Goal: Information Seeking & Learning: Learn about a topic

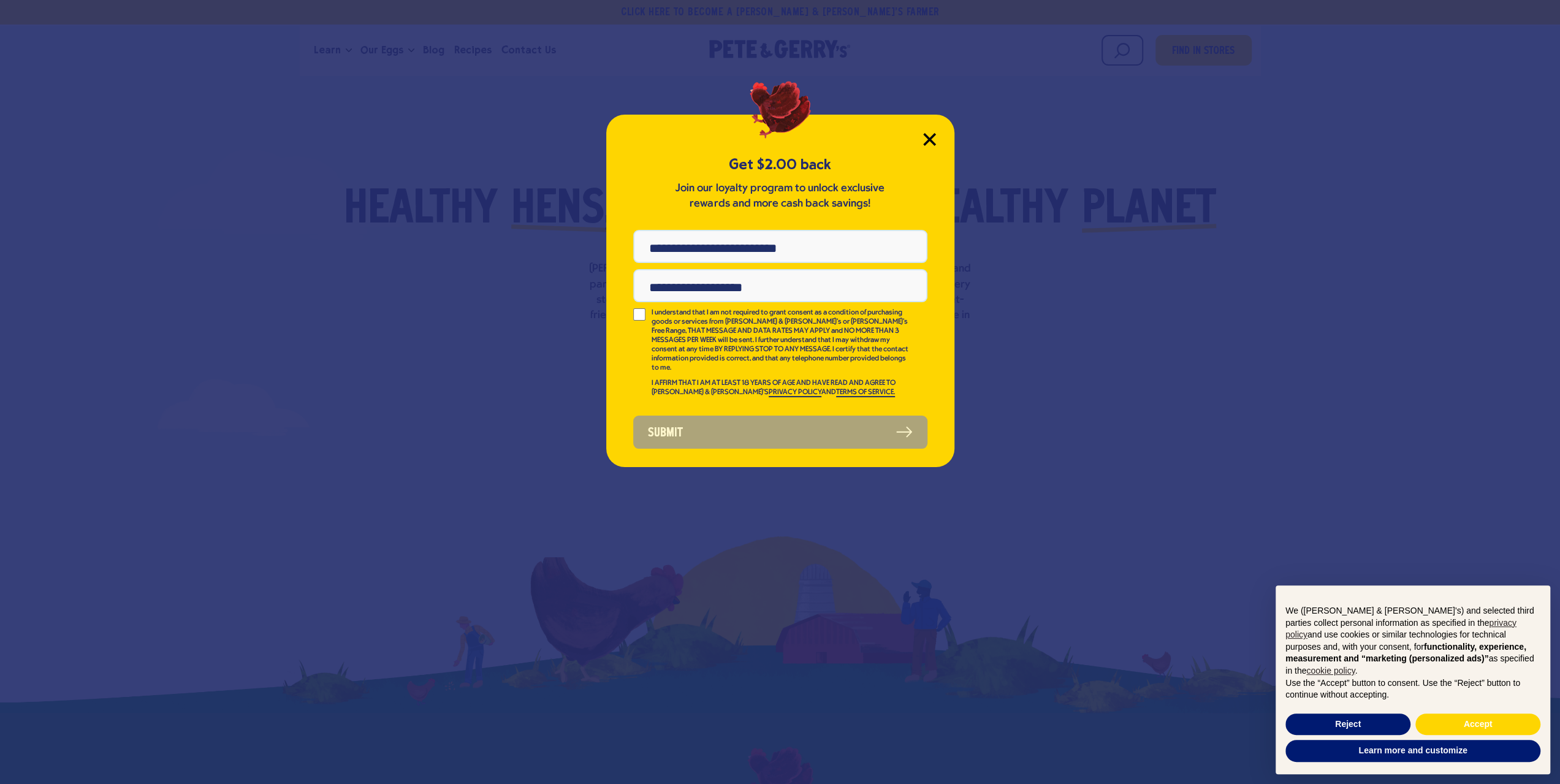
click at [929, 142] on icon "Close Modal" at bounding box center [929, 139] width 13 height 13
click at [929, 138] on icon "Close Modal" at bounding box center [929, 139] width 11 height 11
click at [929, 143] on icon "Close Modal" at bounding box center [929, 139] width 13 height 13
click at [1053, 332] on div "Get $2.00 back Join our loyalty program to unlock exclusive rewards and more ca…" at bounding box center [780, 392] width 1560 height 784
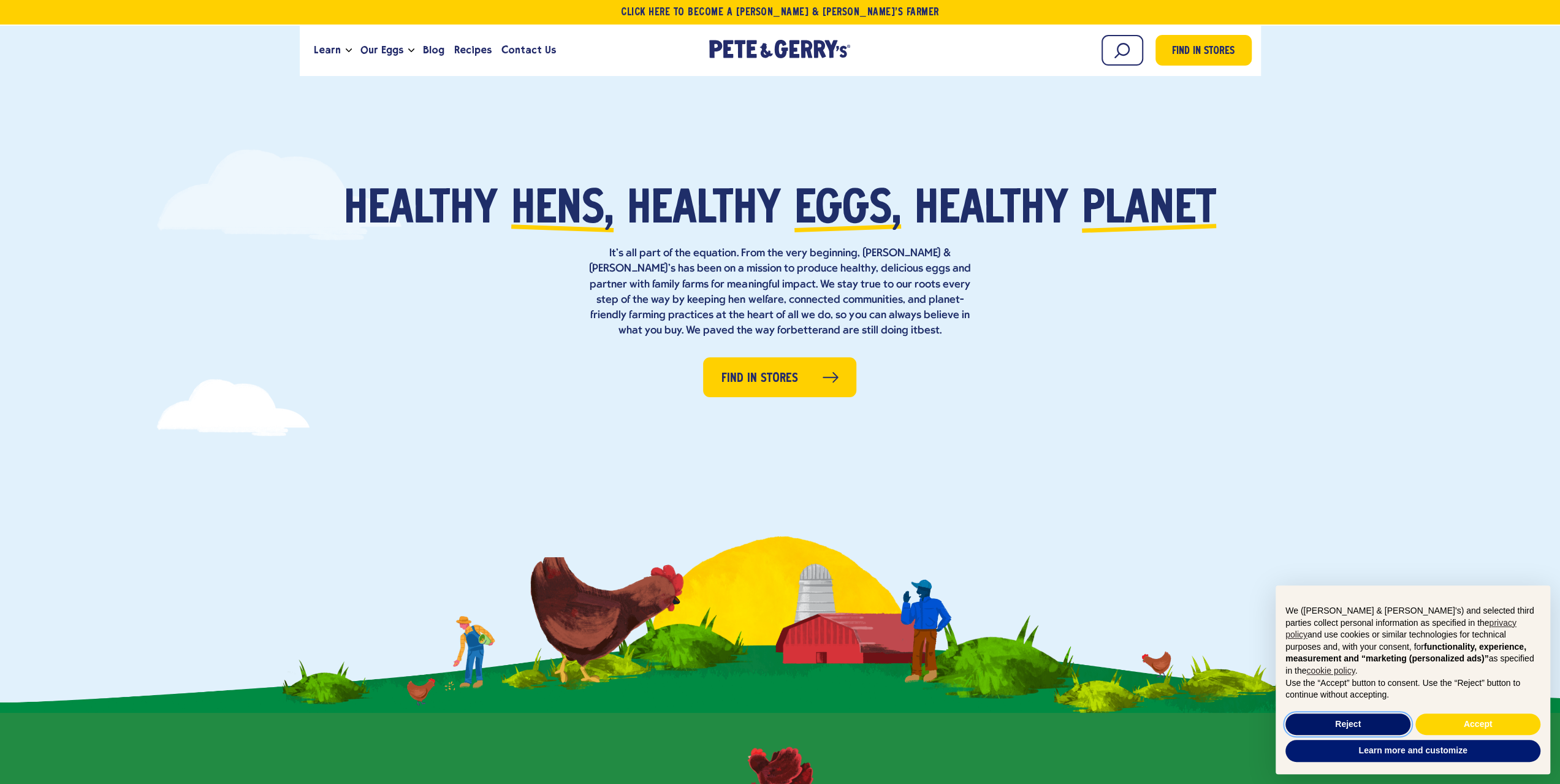
click at [1366, 723] on button "Reject" at bounding box center [1348, 723] width 125 height 22
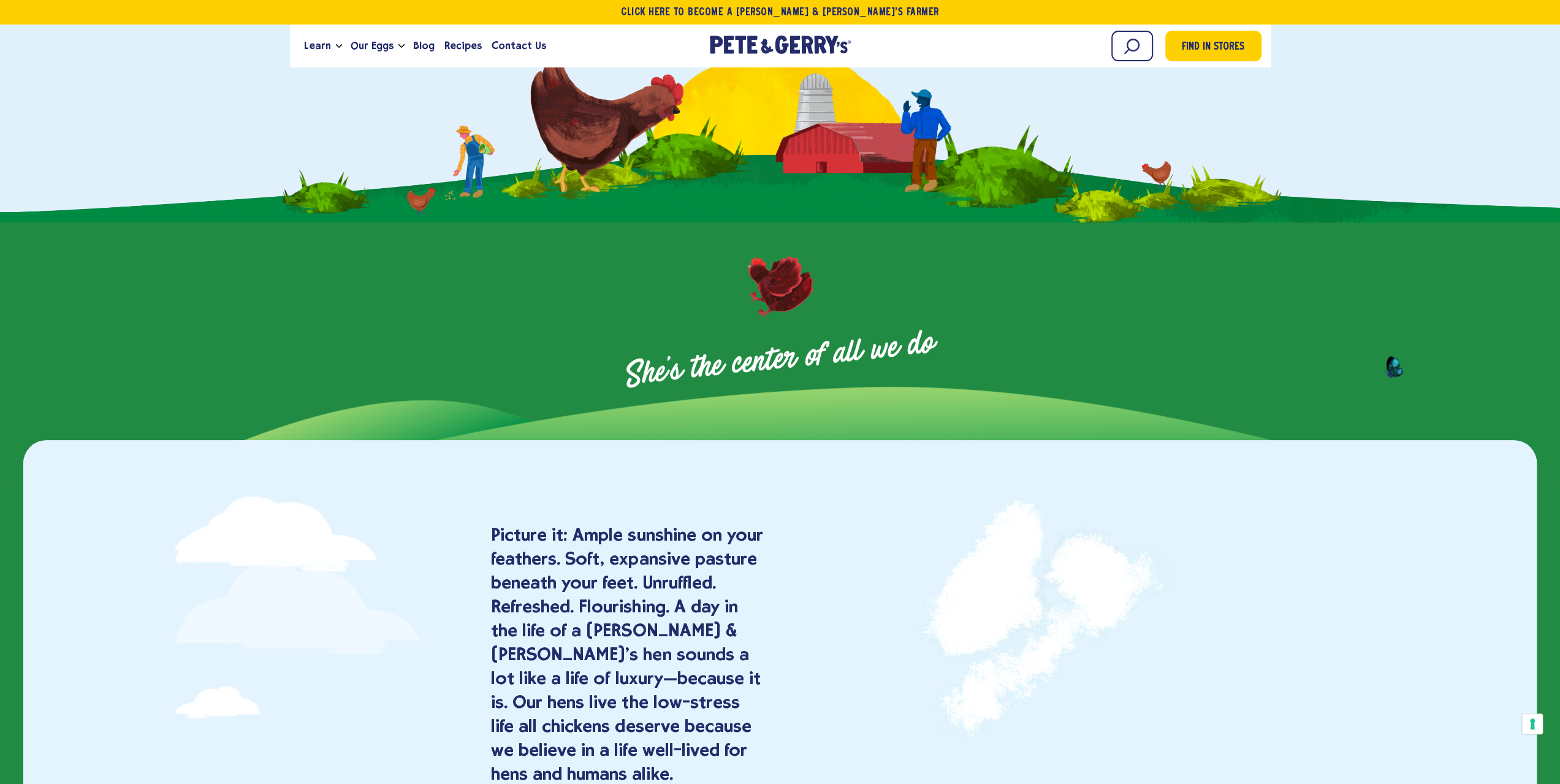
scroll to position [674, 0]
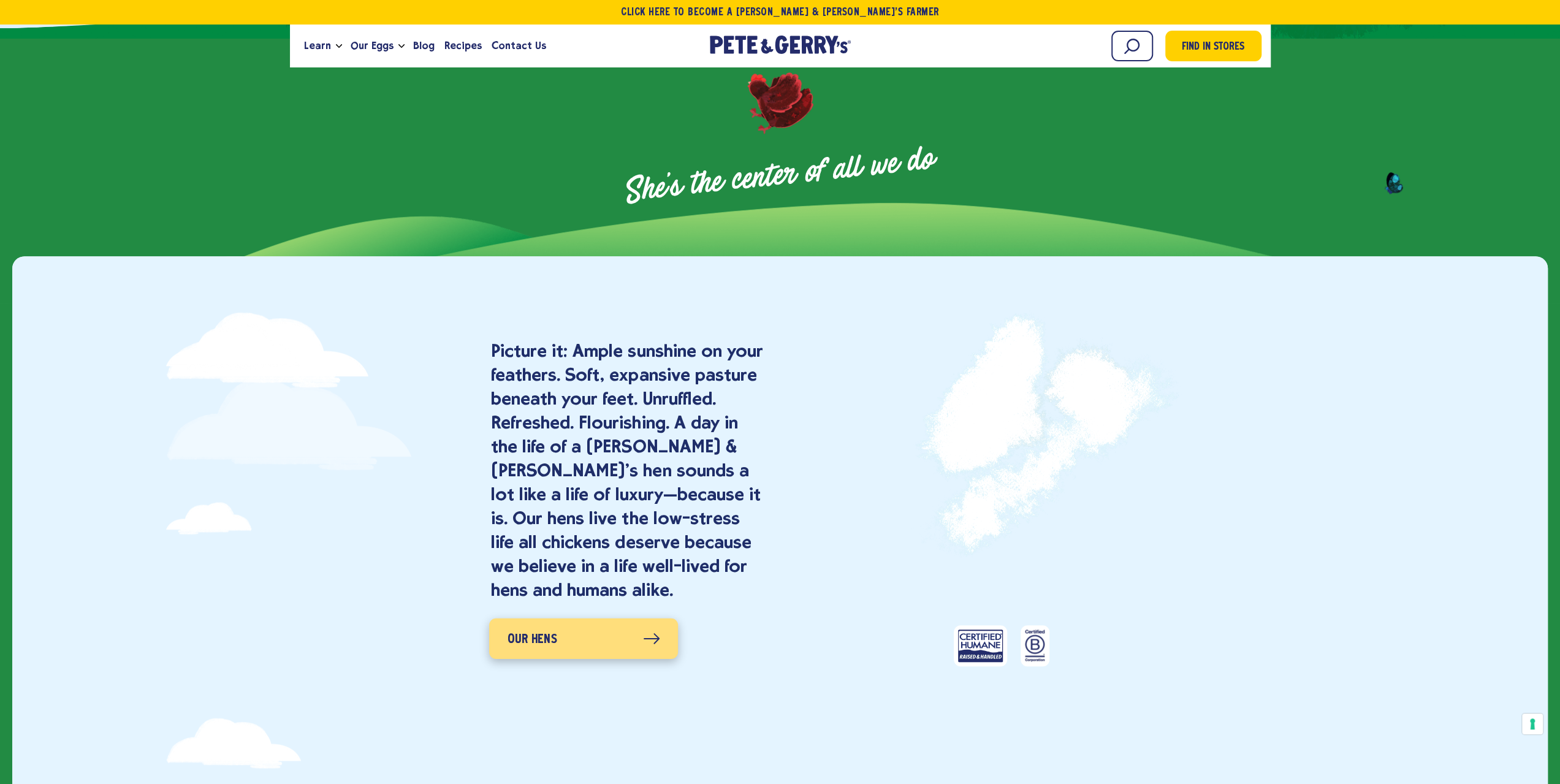
click at [580, 627] on link "Our Hens" at bounding box center [583, 638] width 189 height 40
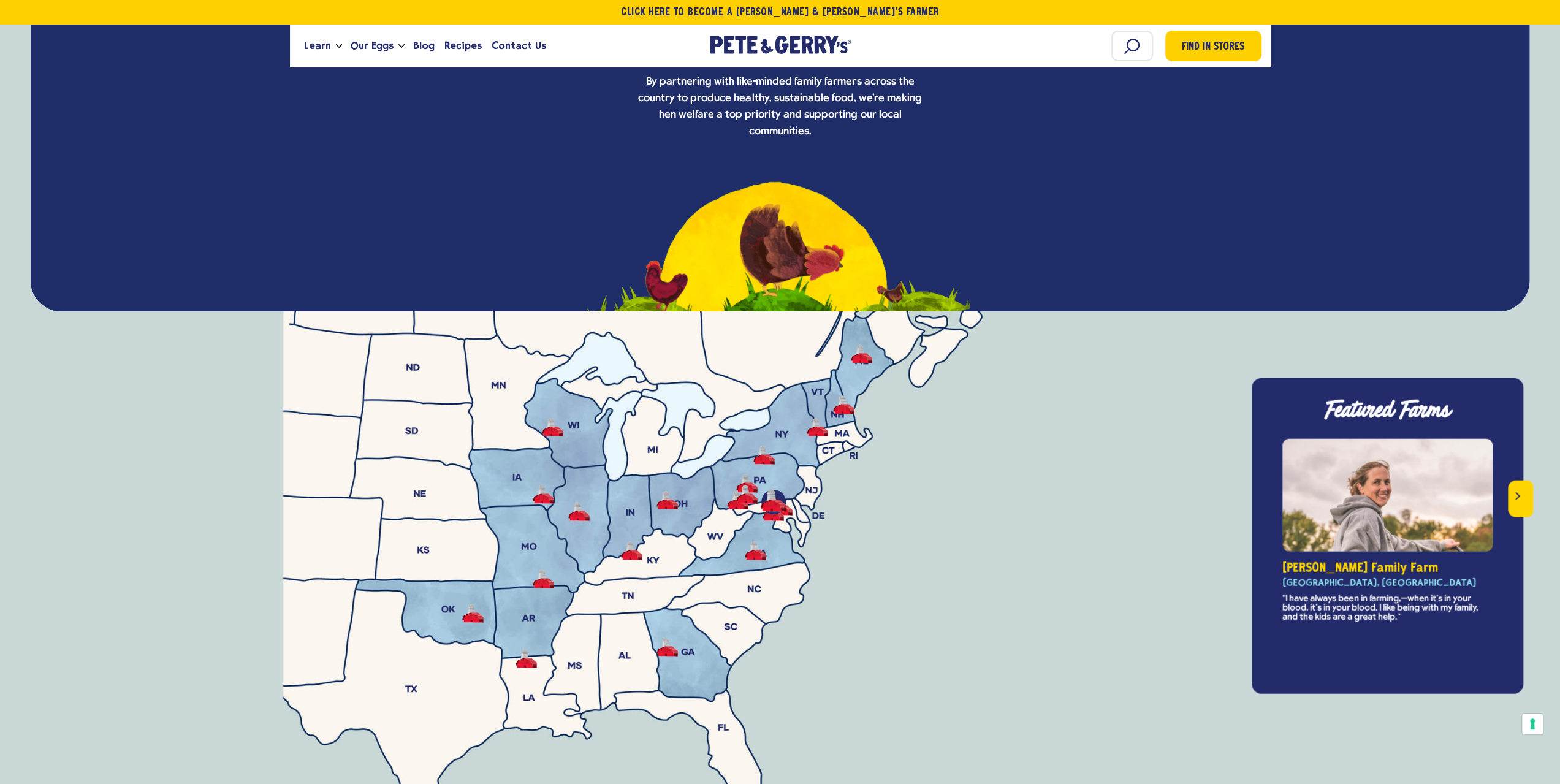
scroll to position [4350, 0]
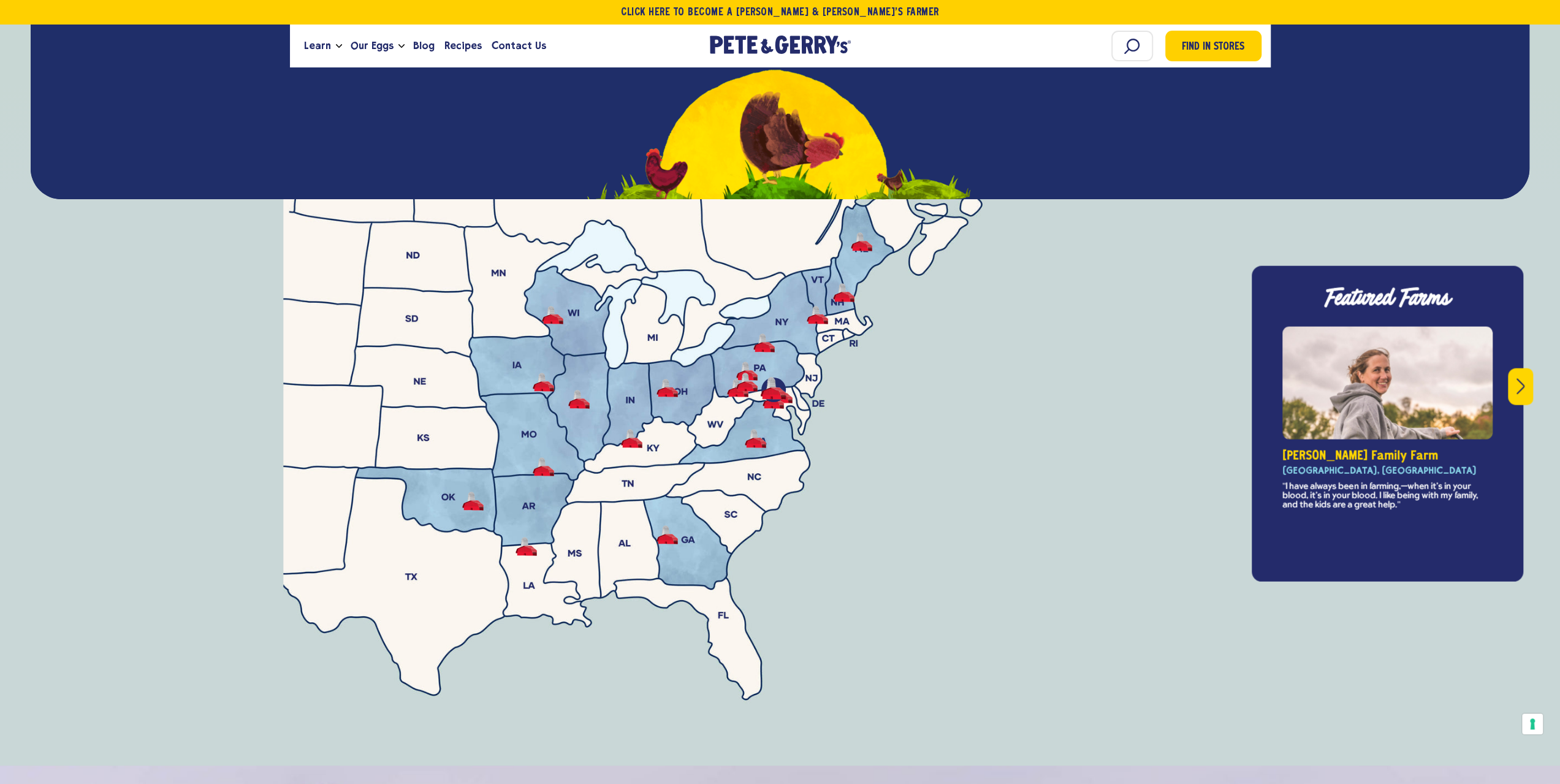
click at [1520, 378] on icon "Next" at bounding box center [1521, 386] width 8 height 16
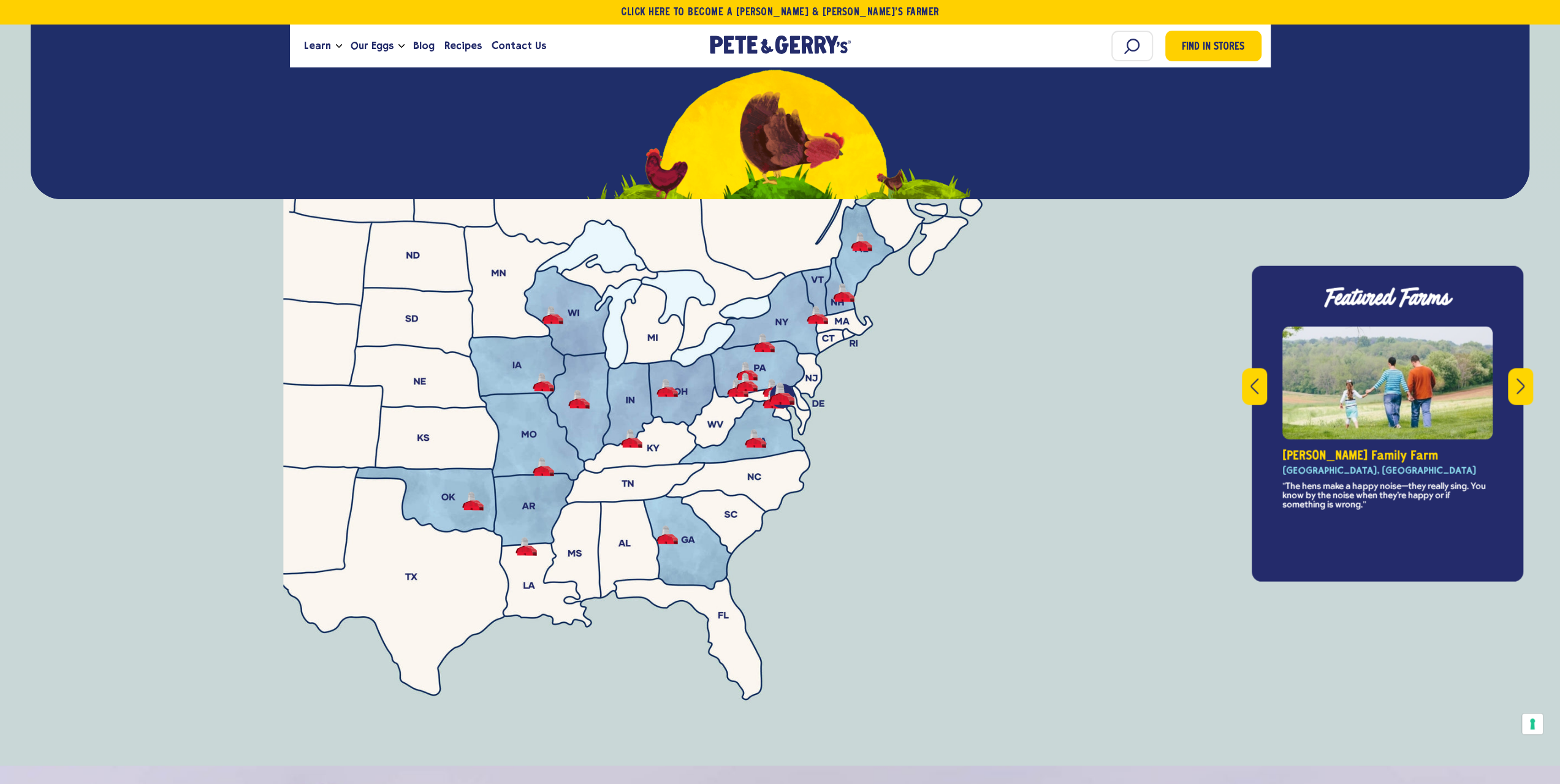
click at [1520, 378] on icon "Next" at bounding box center [1521, 386] width 8 height 16
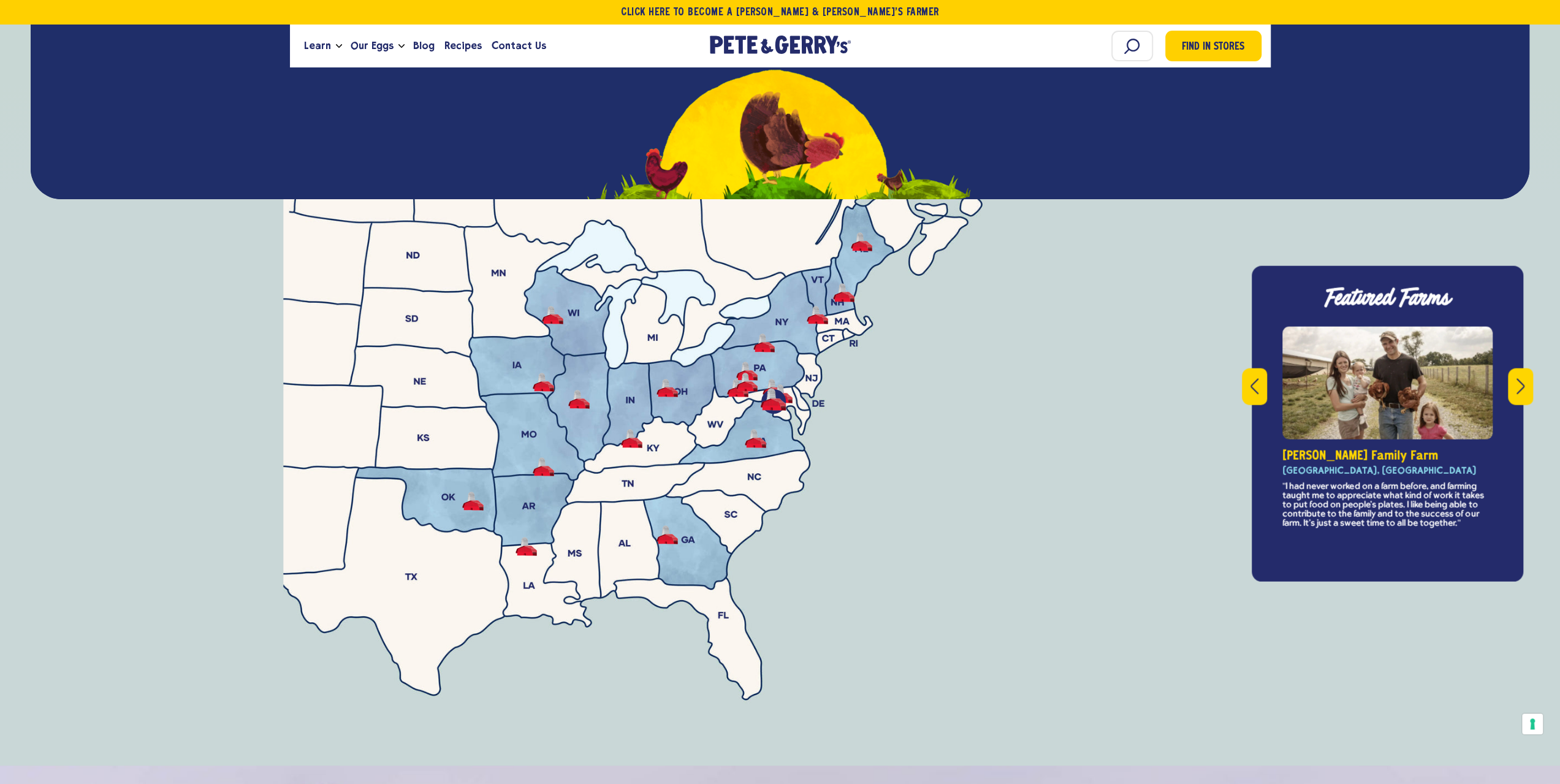
click at [1520, 378] on icon "Next" at bounding box center [1521, 386] width 8 height 16
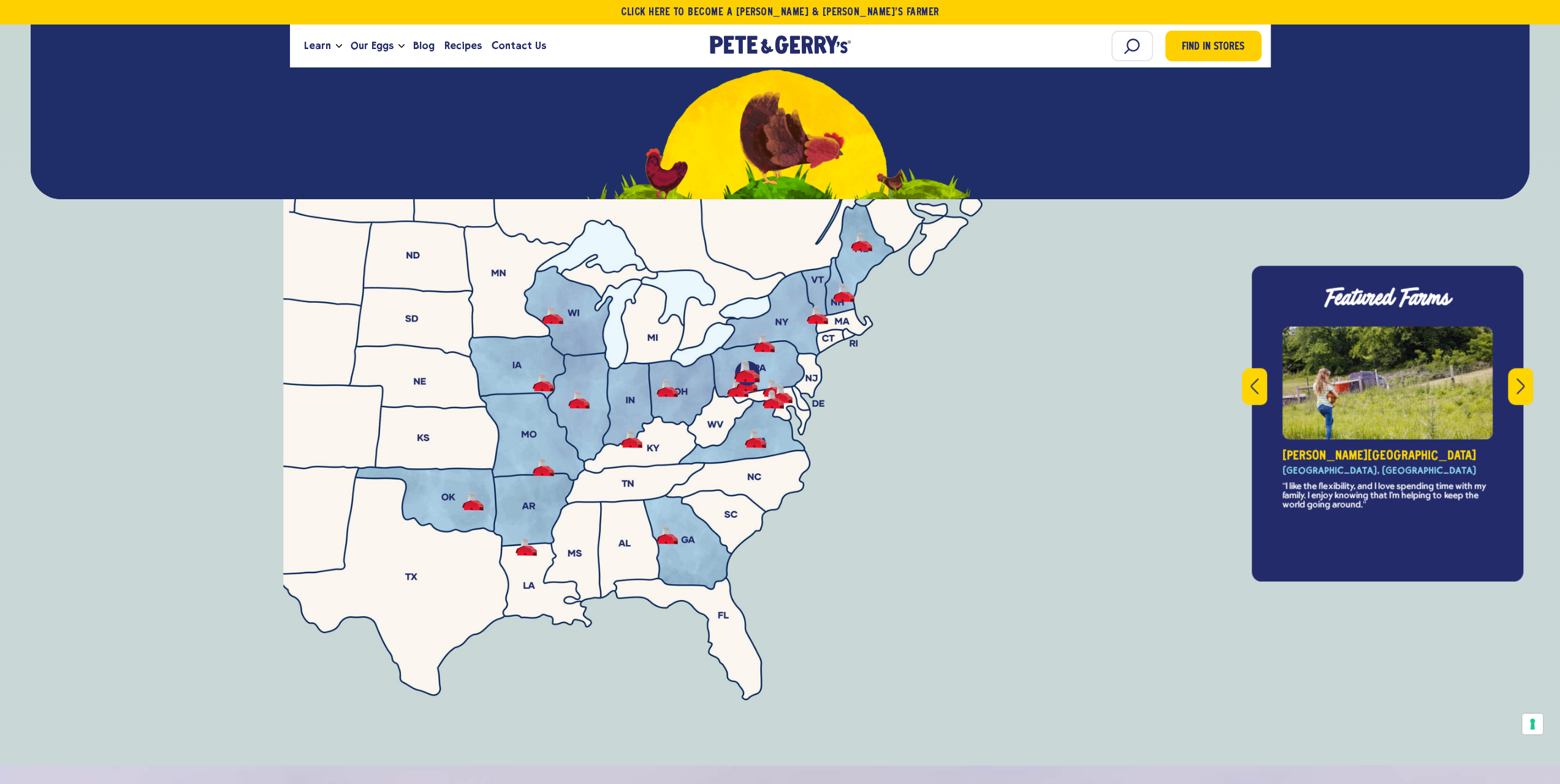
click at [1520, 378] on icon "Next" at bounding box center [1521, 386] width 8 height 16
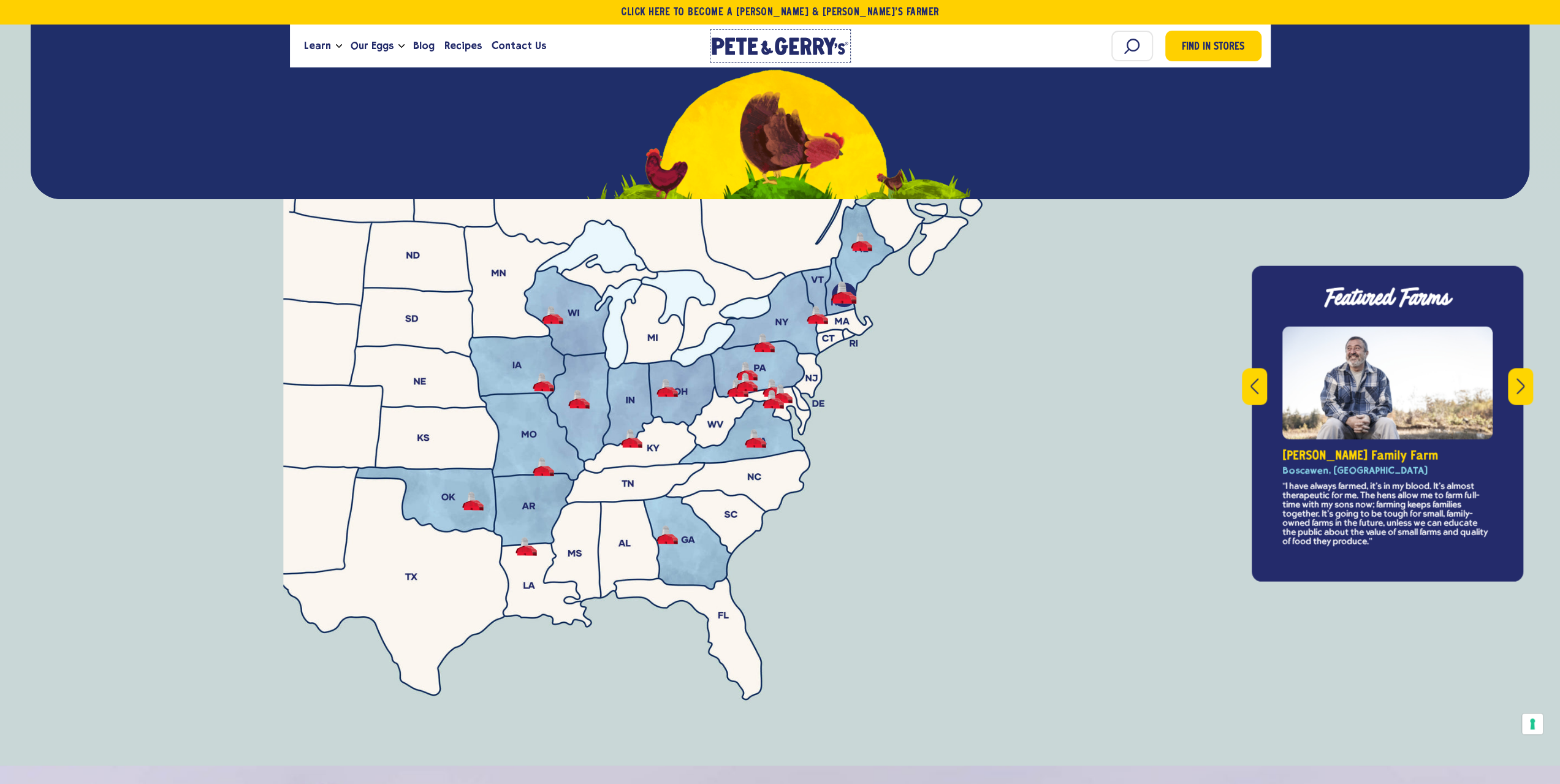
click at [771, 44] on icon "[PERSON_NAME] & [PERSON_NAME]'s Homepage" at bounding box center [780, 46] width 138 height 18
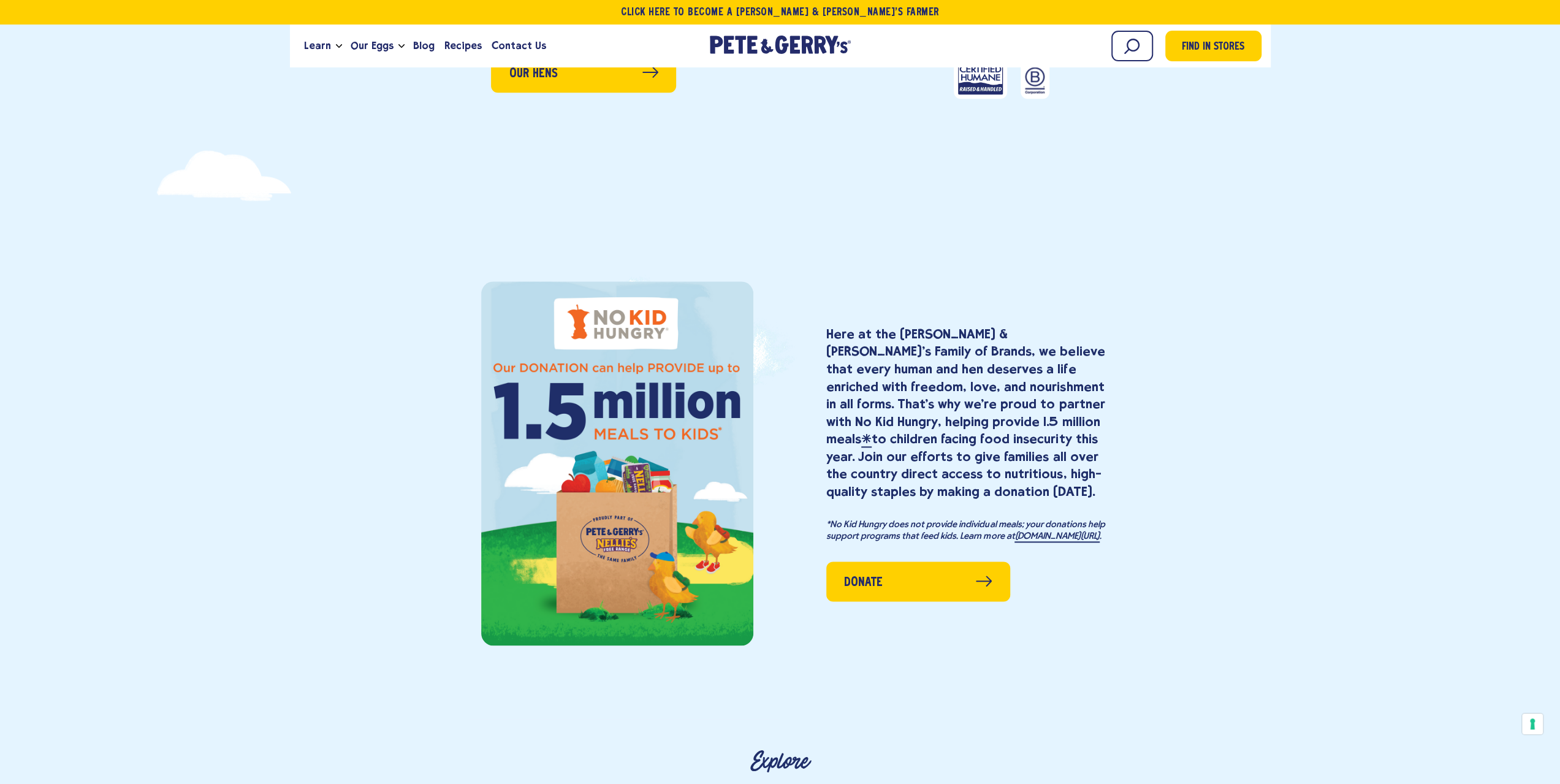
scroll to position [1041, 0]
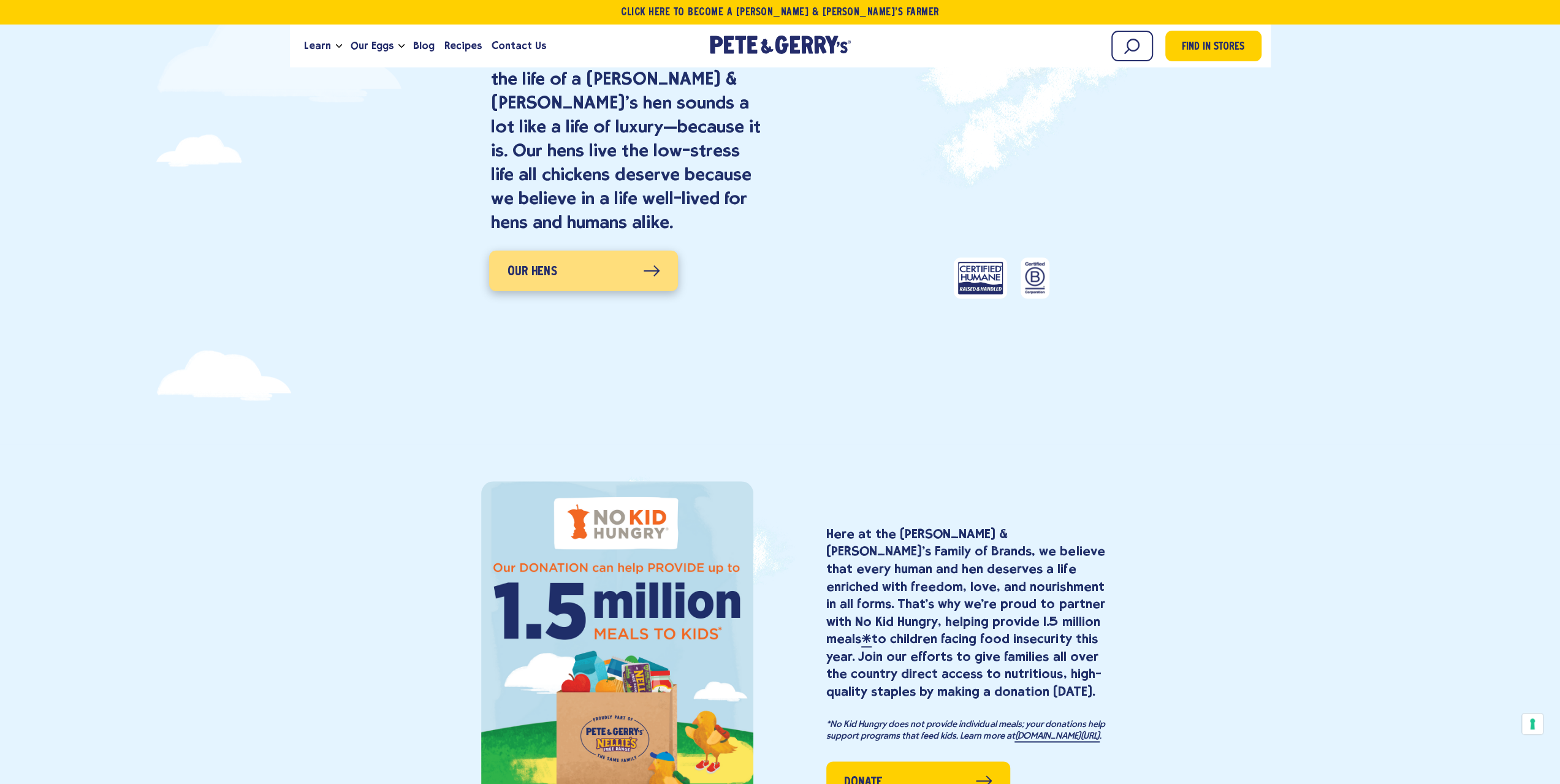
click at [639, 273] on link "Our Hens" at bounding box center [583, 270] width 189 height 40
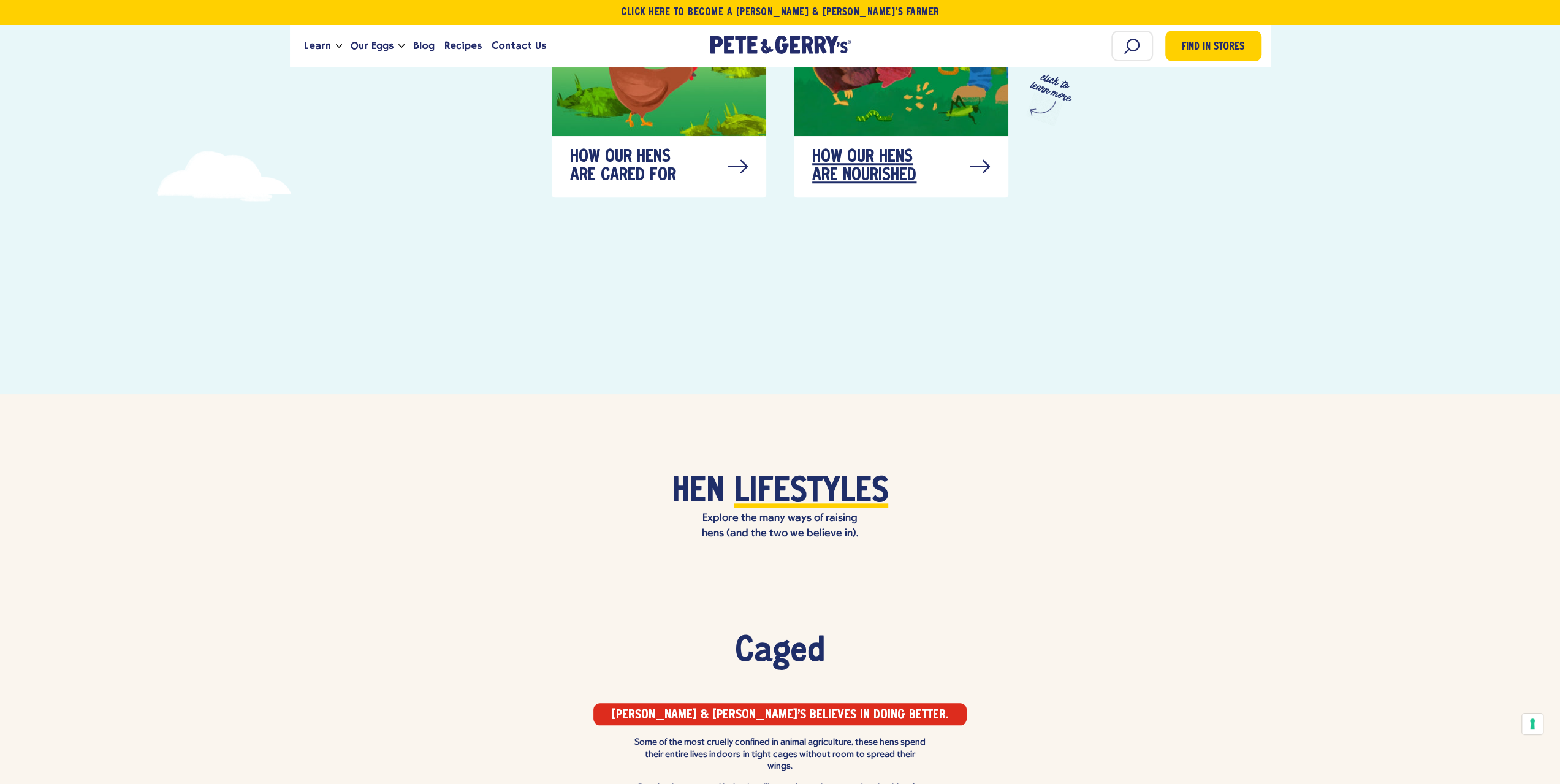
click at [900, 153] on span "How our hens are nourished" at bounding box center [873, 166] width 122 height 36
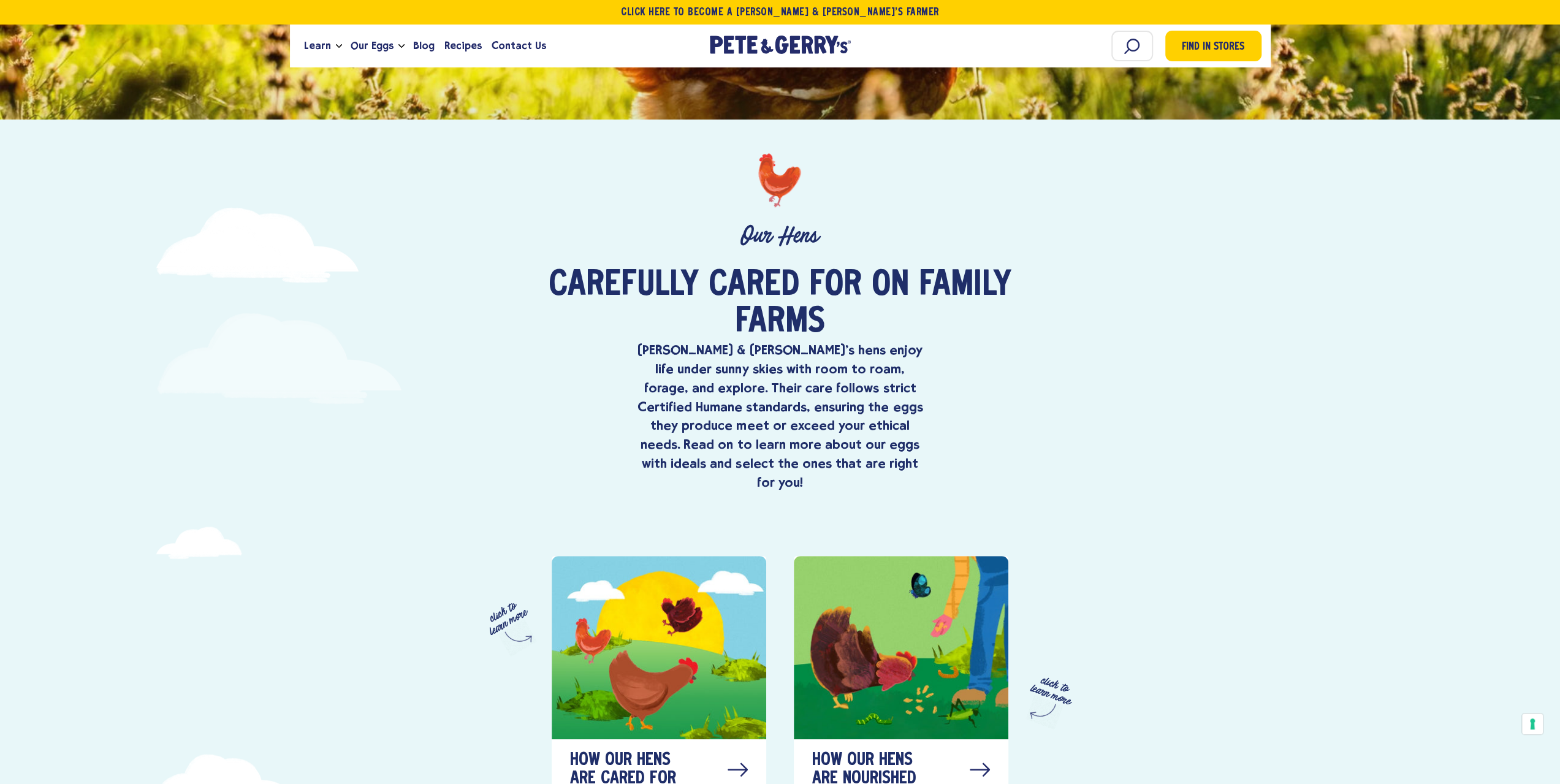
scroll to position [674, 0]
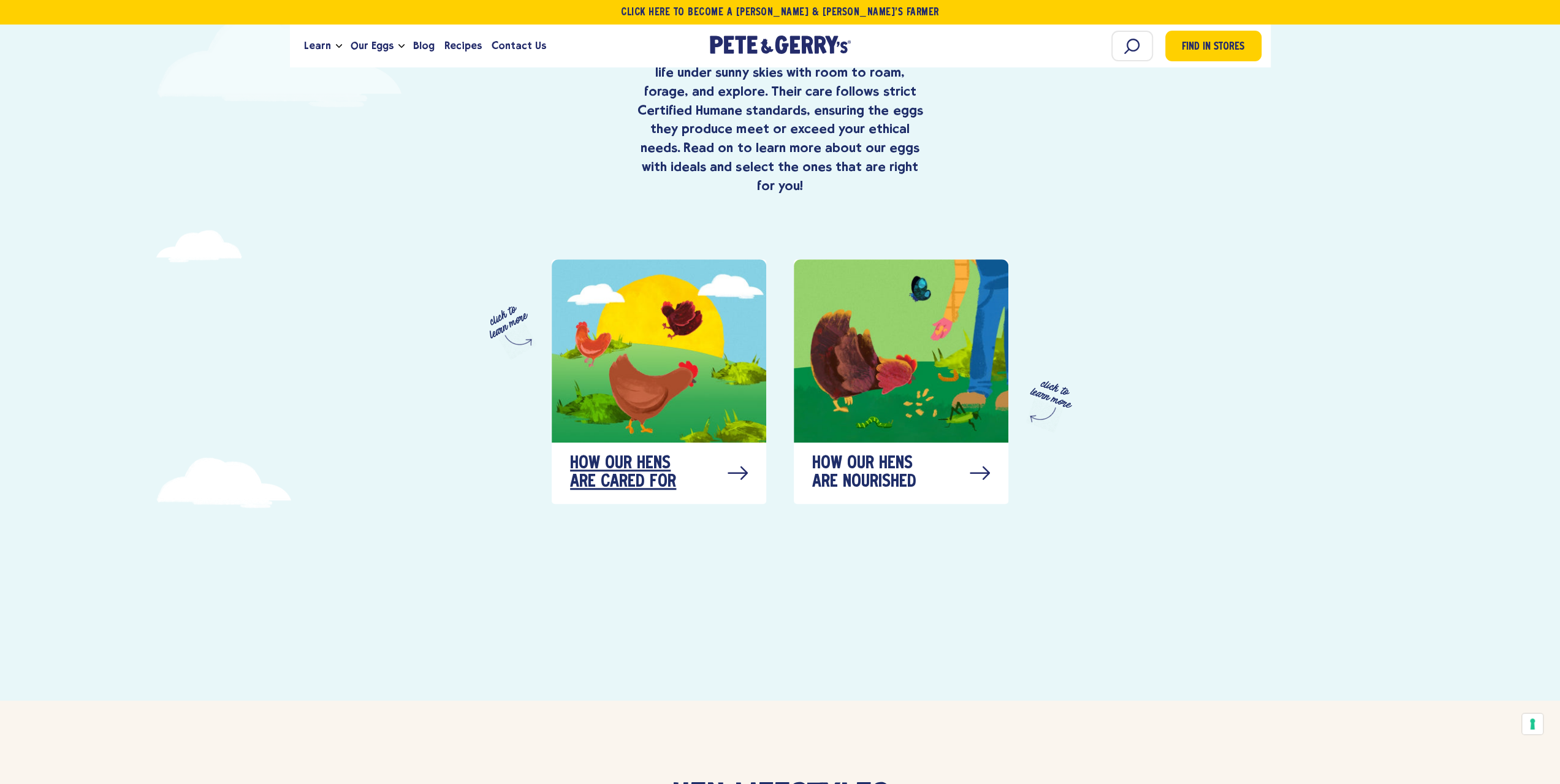
click at [655, 460] on span "How our hens are cared for" at bounding box center [631, 473] width 122 height 36
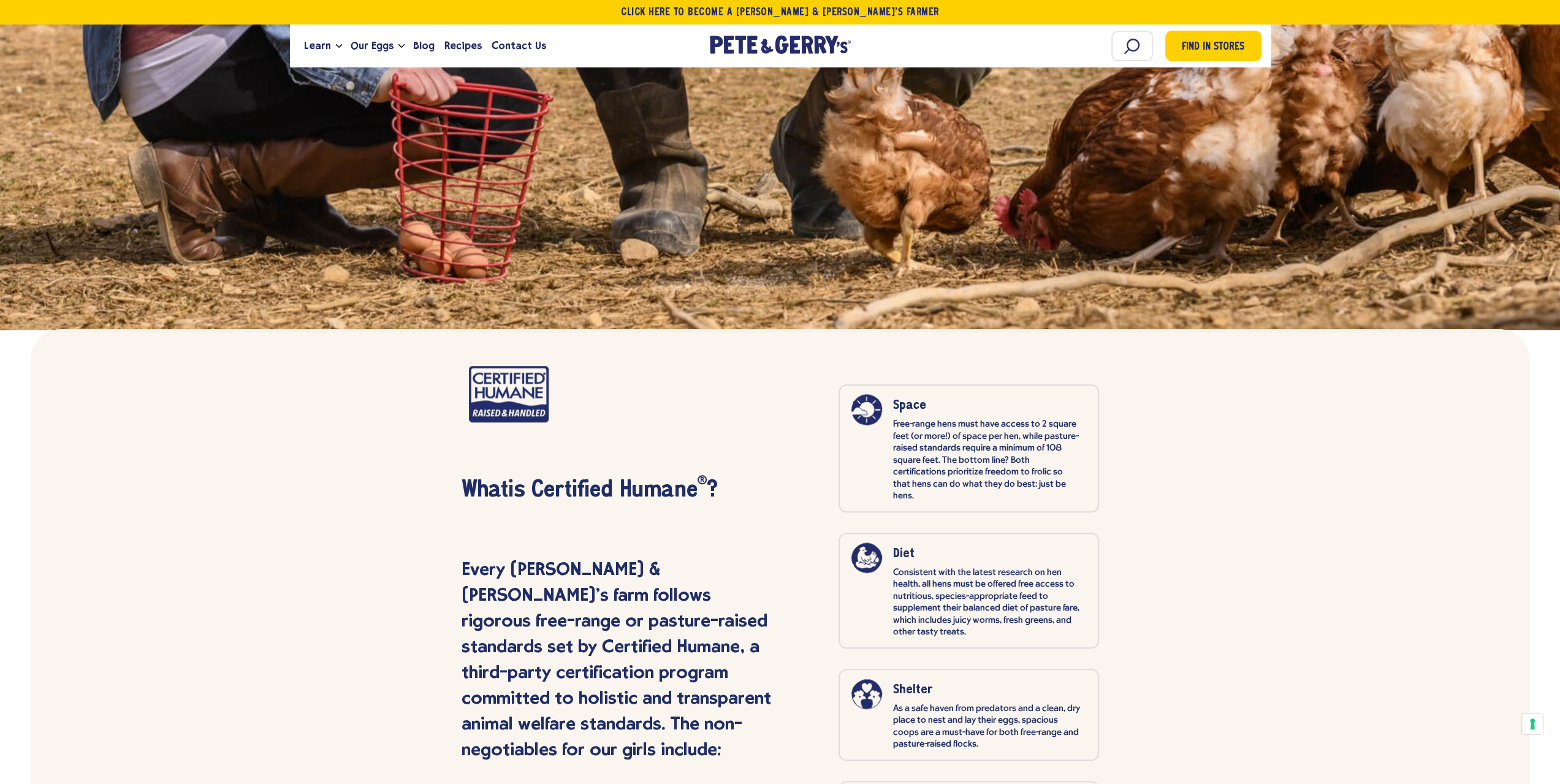
scroll to position [5078, 0]
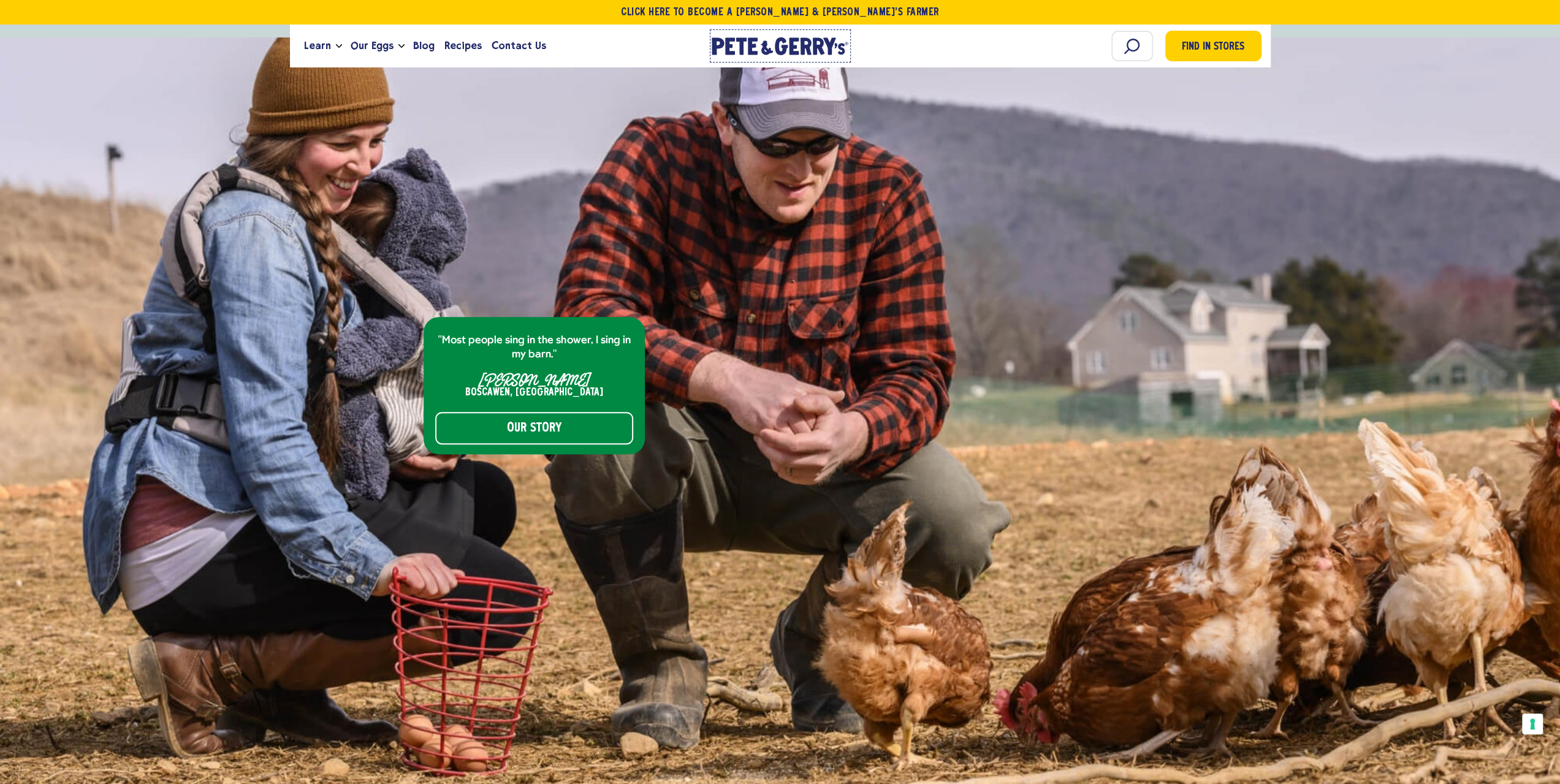
click at [823, 37] on icon "[PERSON_NAME] & [PERSON_NAME]'s Homepage" at bounding box center [780, 46] width 138 height 18
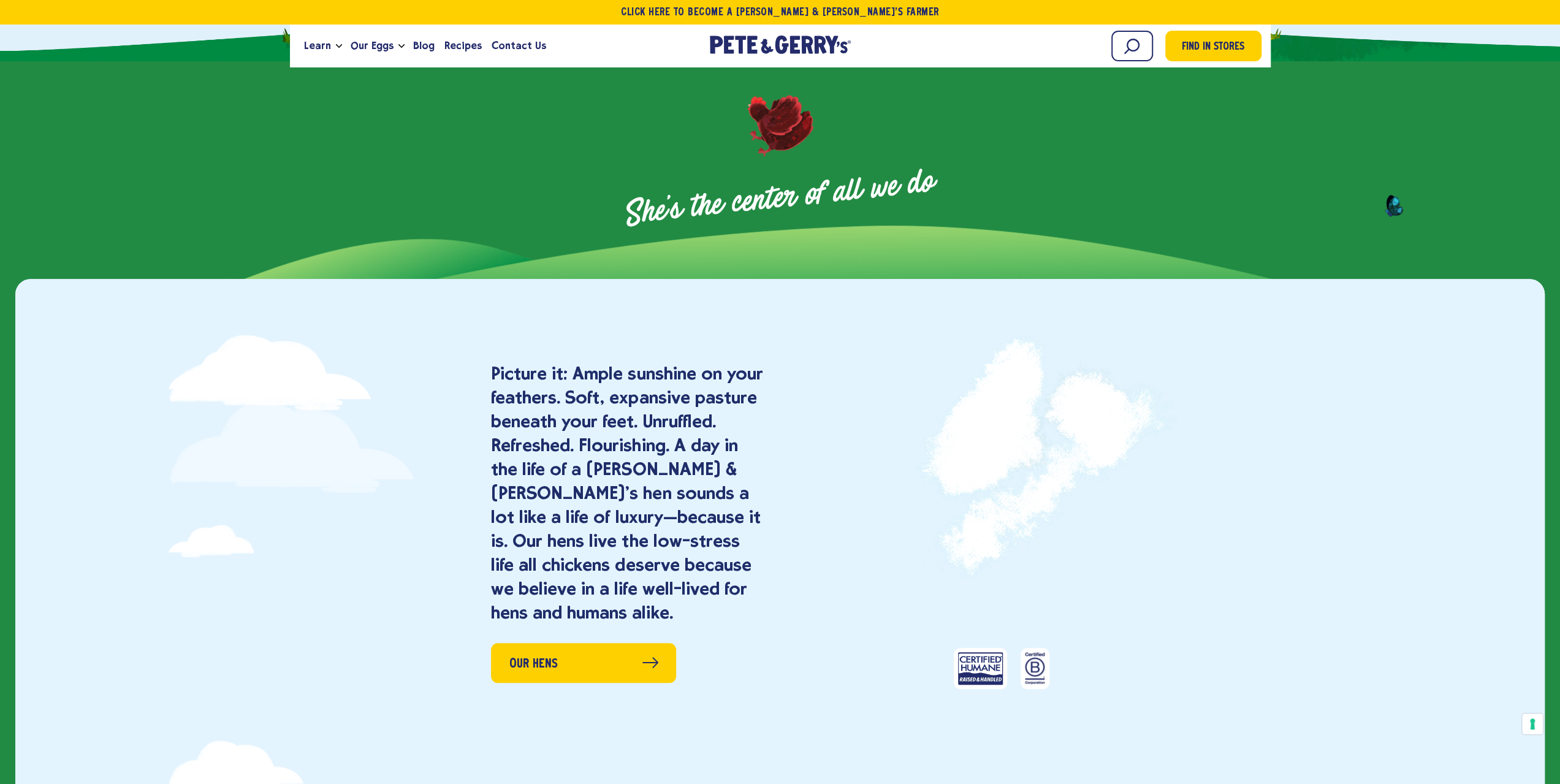
scroll to position [735, 0]
